Goal: Check status

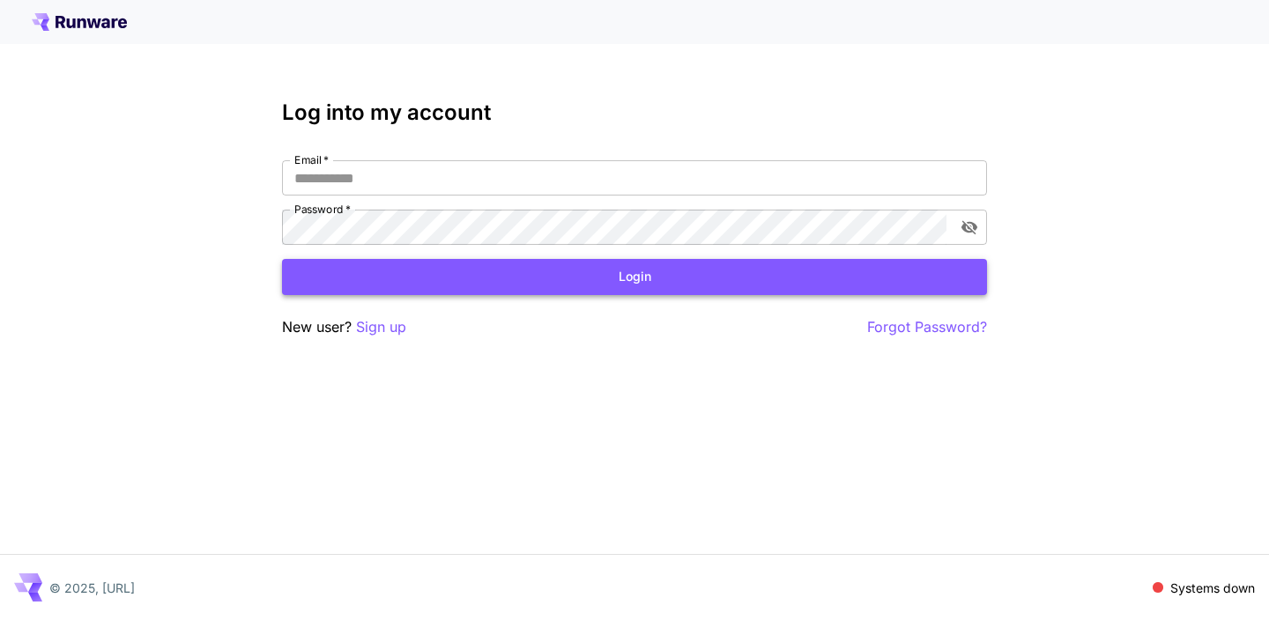
type input "**********"
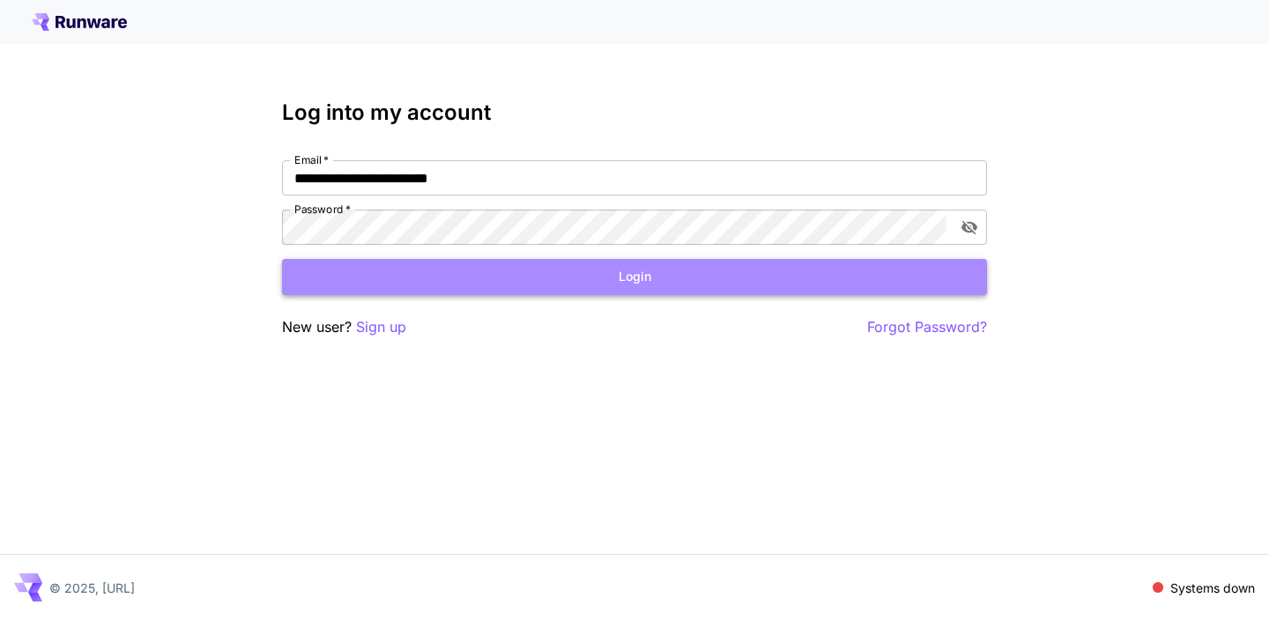
click at [366, 284] on button "Login" at bounding box center [634, 277] width 705 height 36
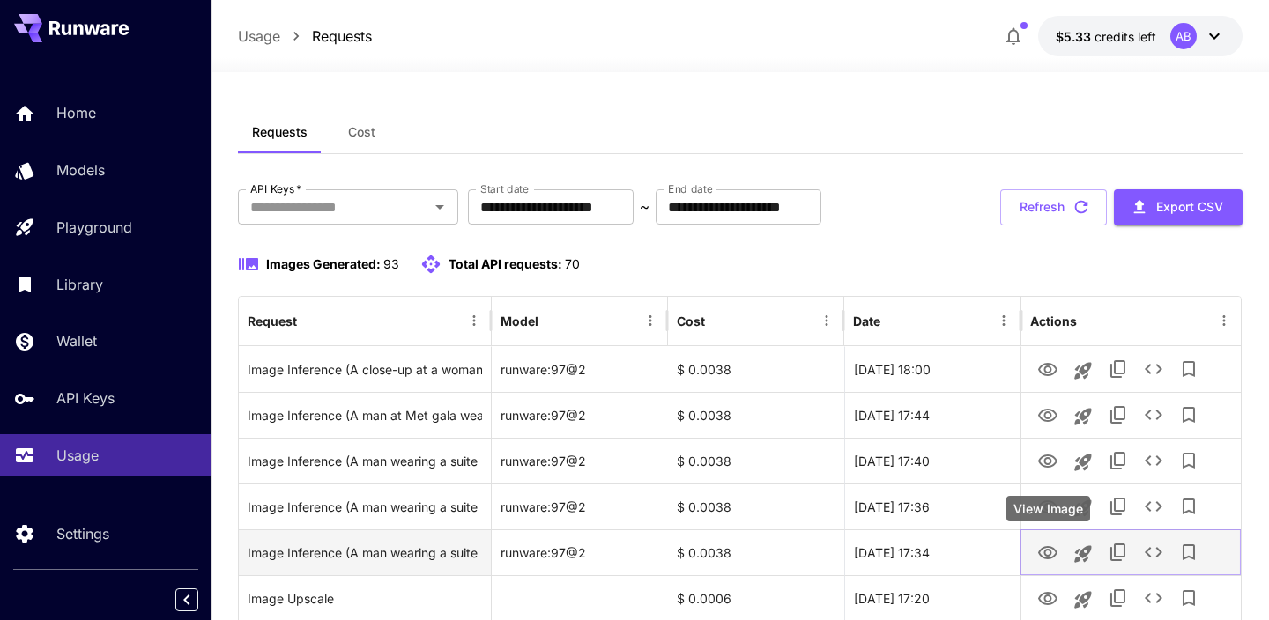
click at [1046, 551] on icon "View Image" at bounding box center [1047, 552] width 19 height 13
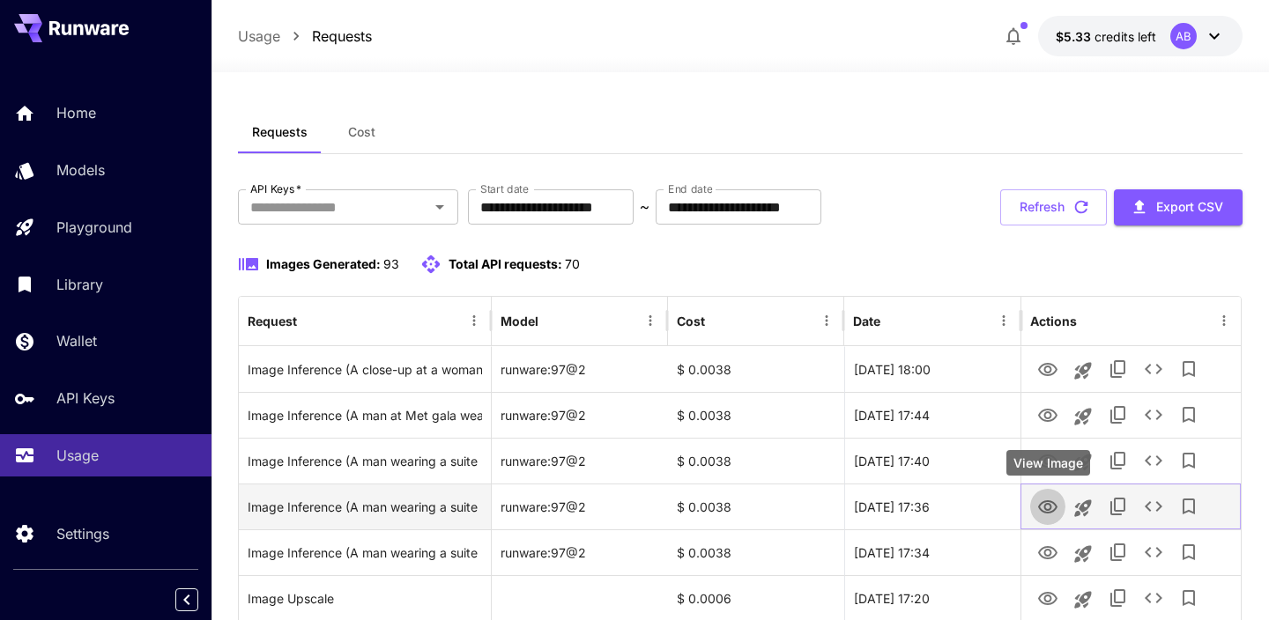
click at [1046, 513] on icon "View Image" at bounding box center [1047, 507] width 19 height 13
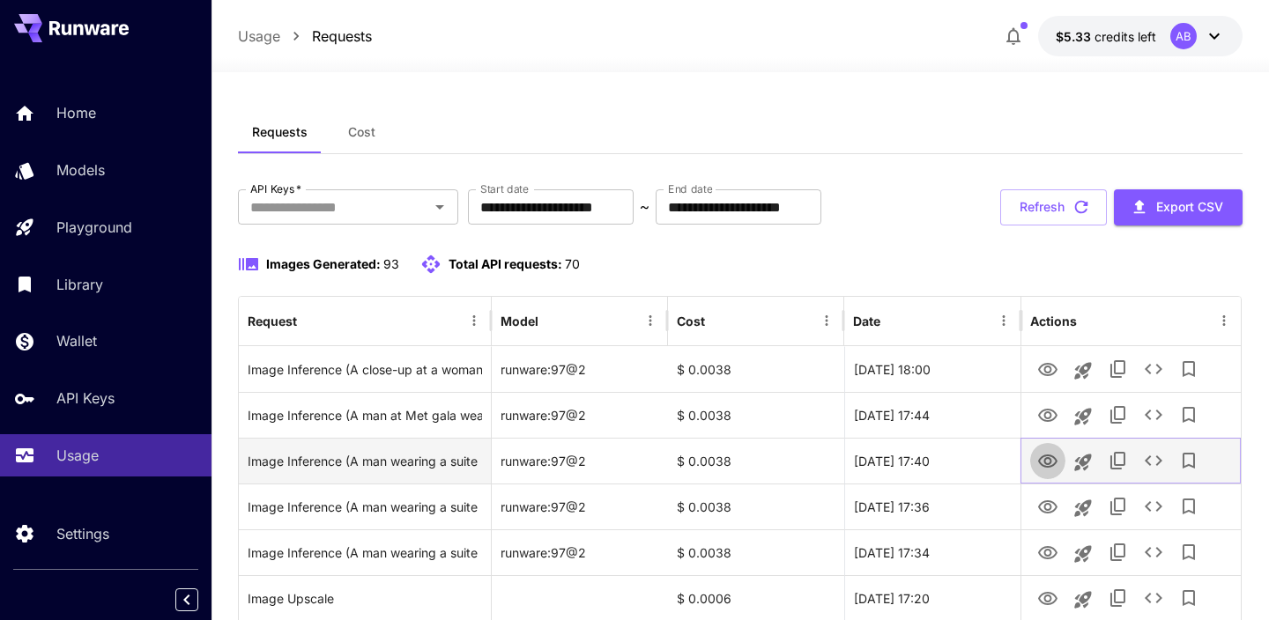
click at [1042, 468] on icon "View Image" at bounding box center [1047, 461] width 21 height 21
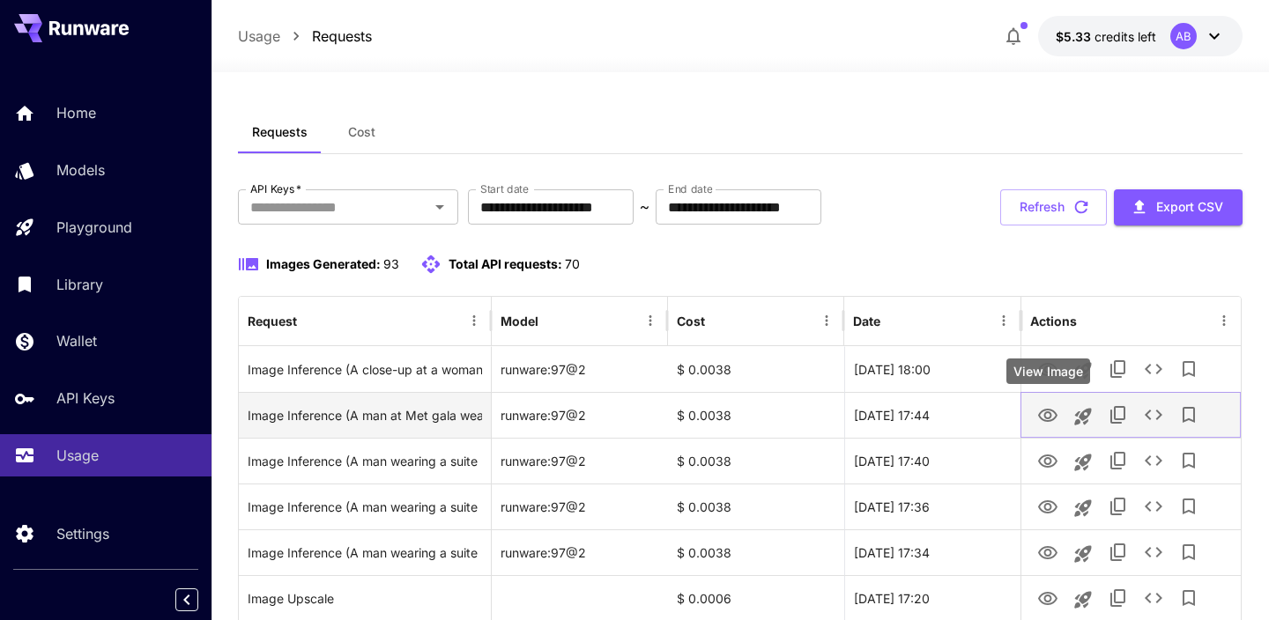
click at [1050, 420] on icon "View Image" at bounding box center [1047, 415] width 19 height 13
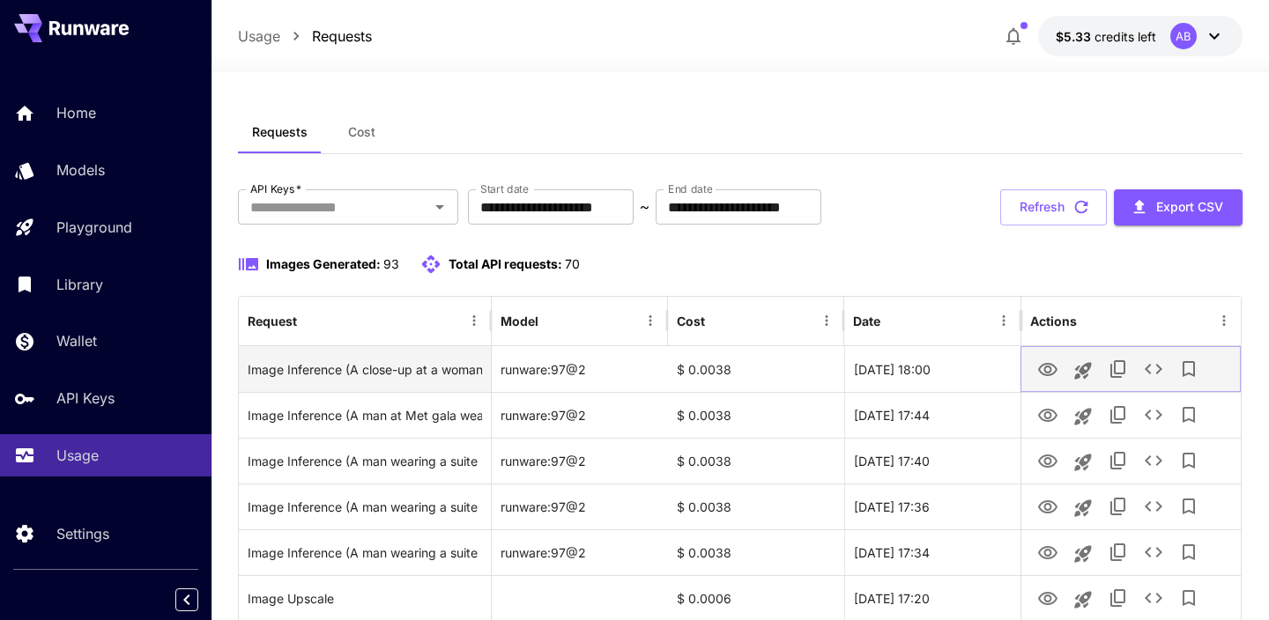
click at [1057, 375] on icon "View Image" at bounding box center [1047, 370] width 21 height 21
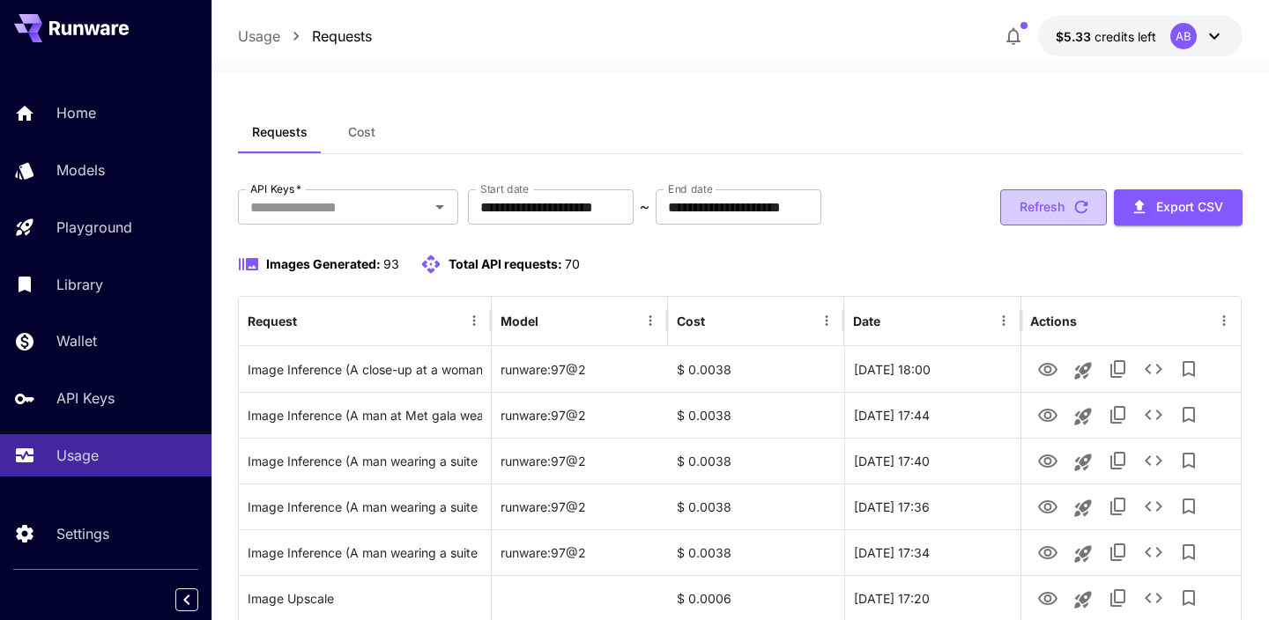
click at [1053, 212] on button "Refresh" at bounding box center [1053, 207] width 107 height 36
